Goal: Task Accomplishment & Management: Manage account settings

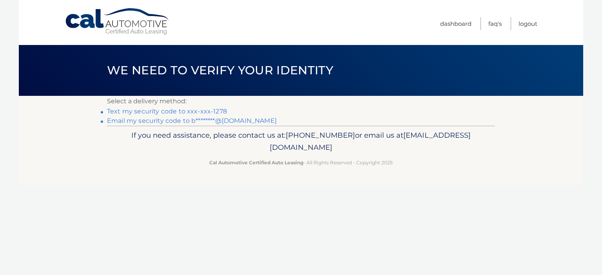
click at [134, 110] on link "Text my security code to xxx-xxx-1278" at bounding box center [167, 111] width 120 height 7
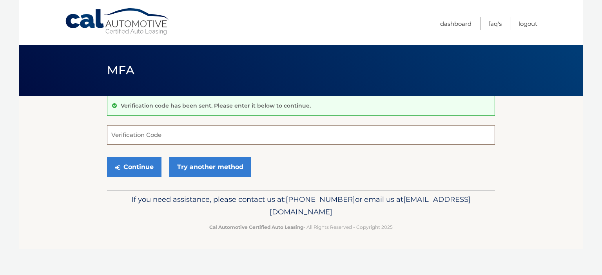
click at [161, 134] on input "Verification Code" at bounding box center [301, 135] width 388 height 20
type input "620966"
click at [134, 164] on button "Continue" at bounding box center [134, 167] width 54 height 20
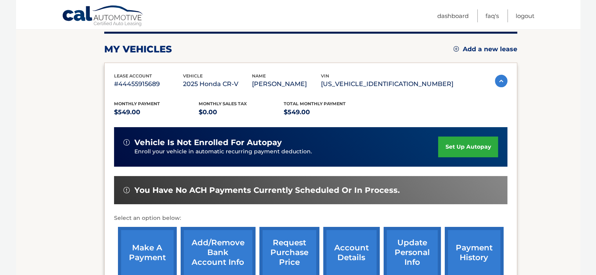
scroll to position [117, 0]
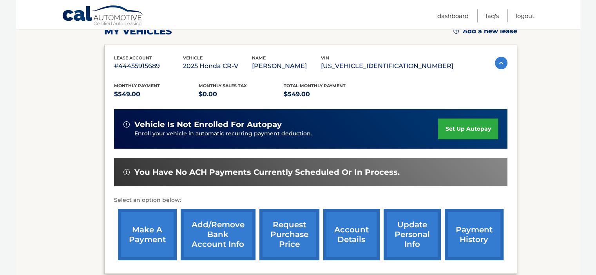
click at [144, 223] on link "make a payment" at bounding box center [147, 234] width 59 height 51
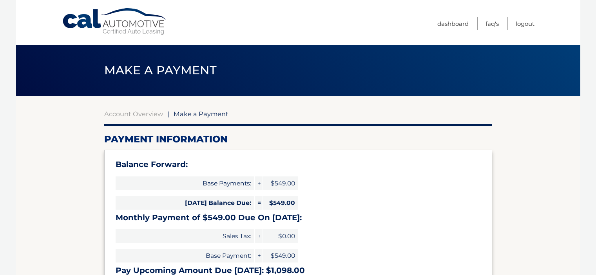
select select "NzM0OTQ1MjgtNjI2MC00NjAzLTk0ZDItOTU0Y2FhMGQ5OWQy"
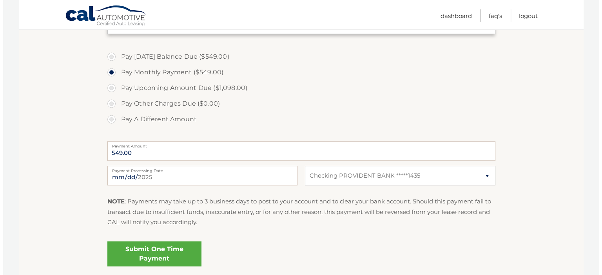
scroll to position [274, 0]
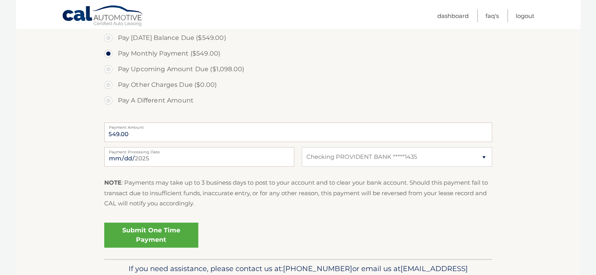
click at [167, 235] on link "Submit One Time Payment" at bounding box center [151, 235] width 94 height 25
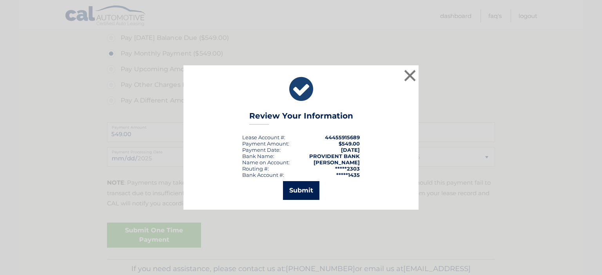
click at [307, 192] on button "Submit" at bounding box center [301, 190] width 36 height 19
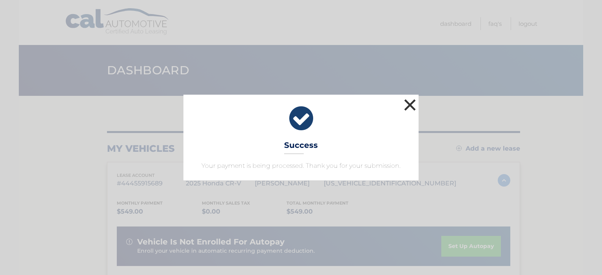
click at [407, 104] on button "×" at bounding box center [410, 105] width 16 height 16
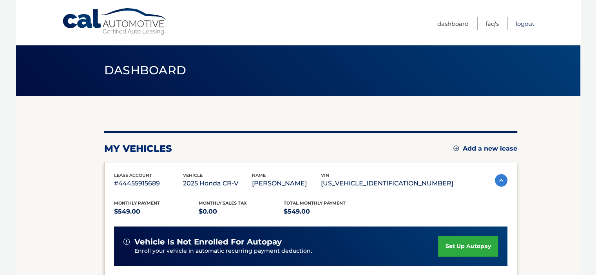
click at [523, 25] on link "Logout" at bounding box center [524, 23] width 19 height 13
